Goal: Check status

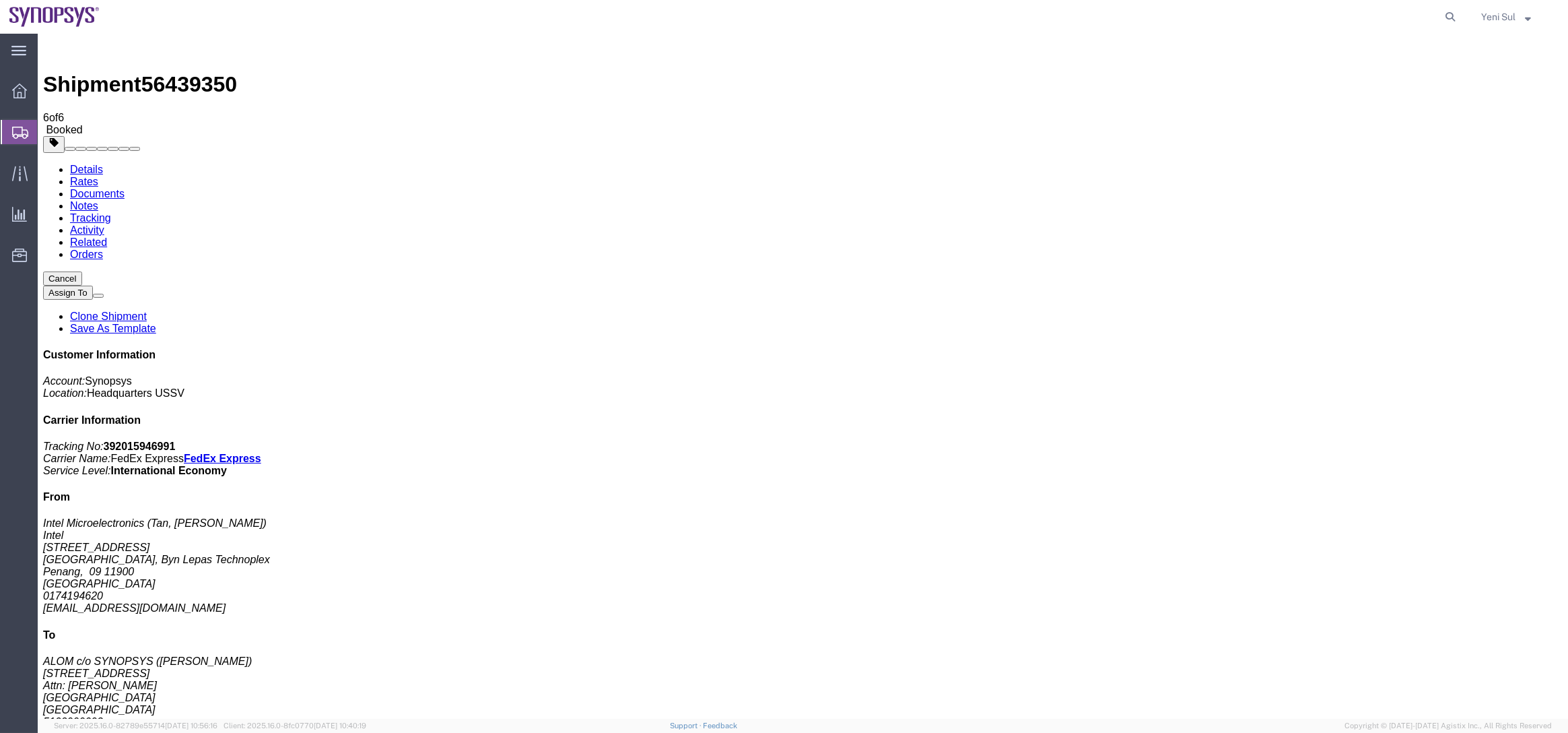
click at [0, 0] on span "Shipment Manager" at bounding box center [0, 0] width 0 height 0
click span "56439350"
copy span "56439350"
